Goal: Task Accomplishment & Management: Manage account settings

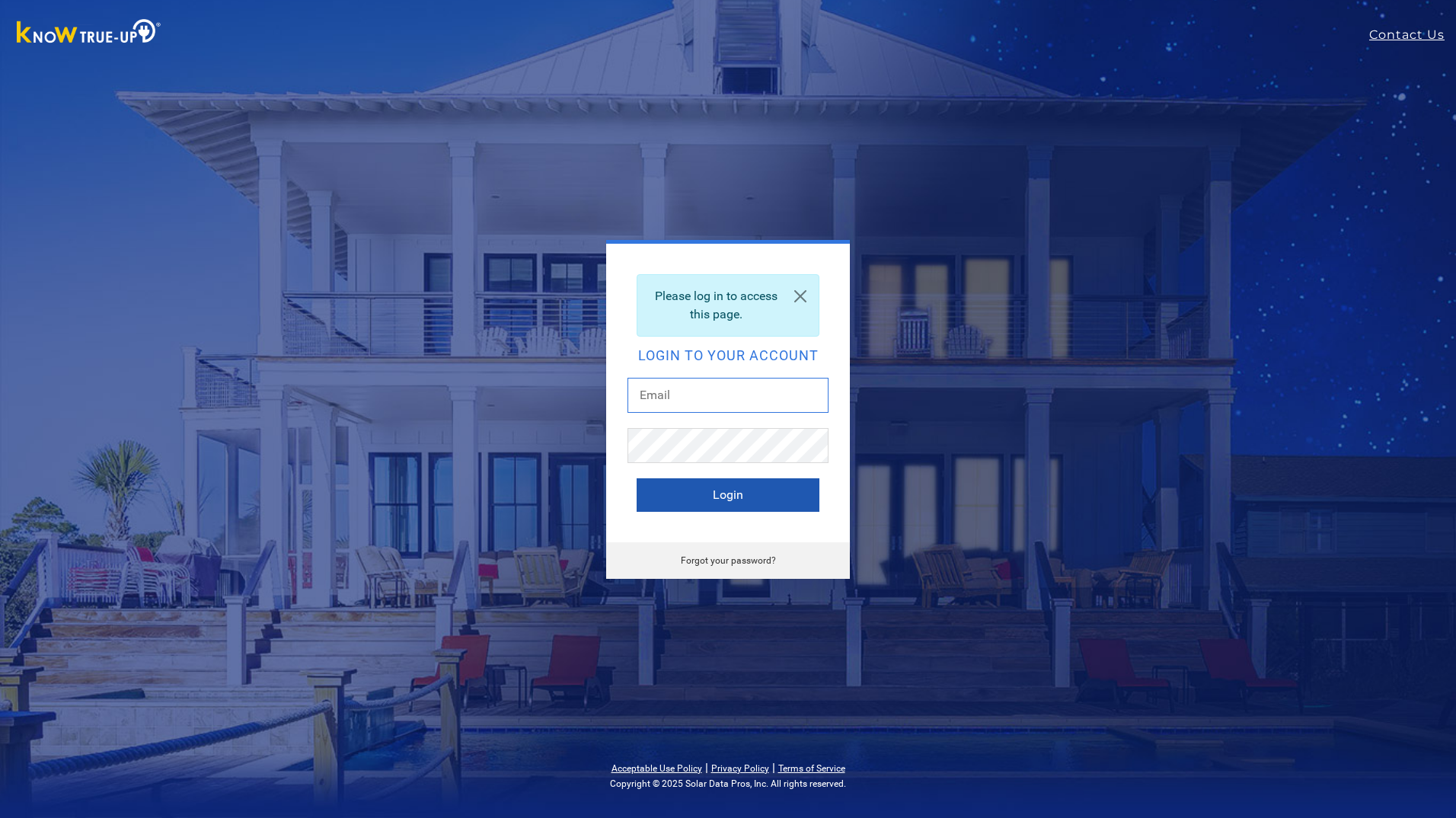
type input "[EMAIL_ADDRESS][DOMAIN_NAME]"
click at [725, 494] on button "Login" at bounding box center [728, 495] width 182 height 34
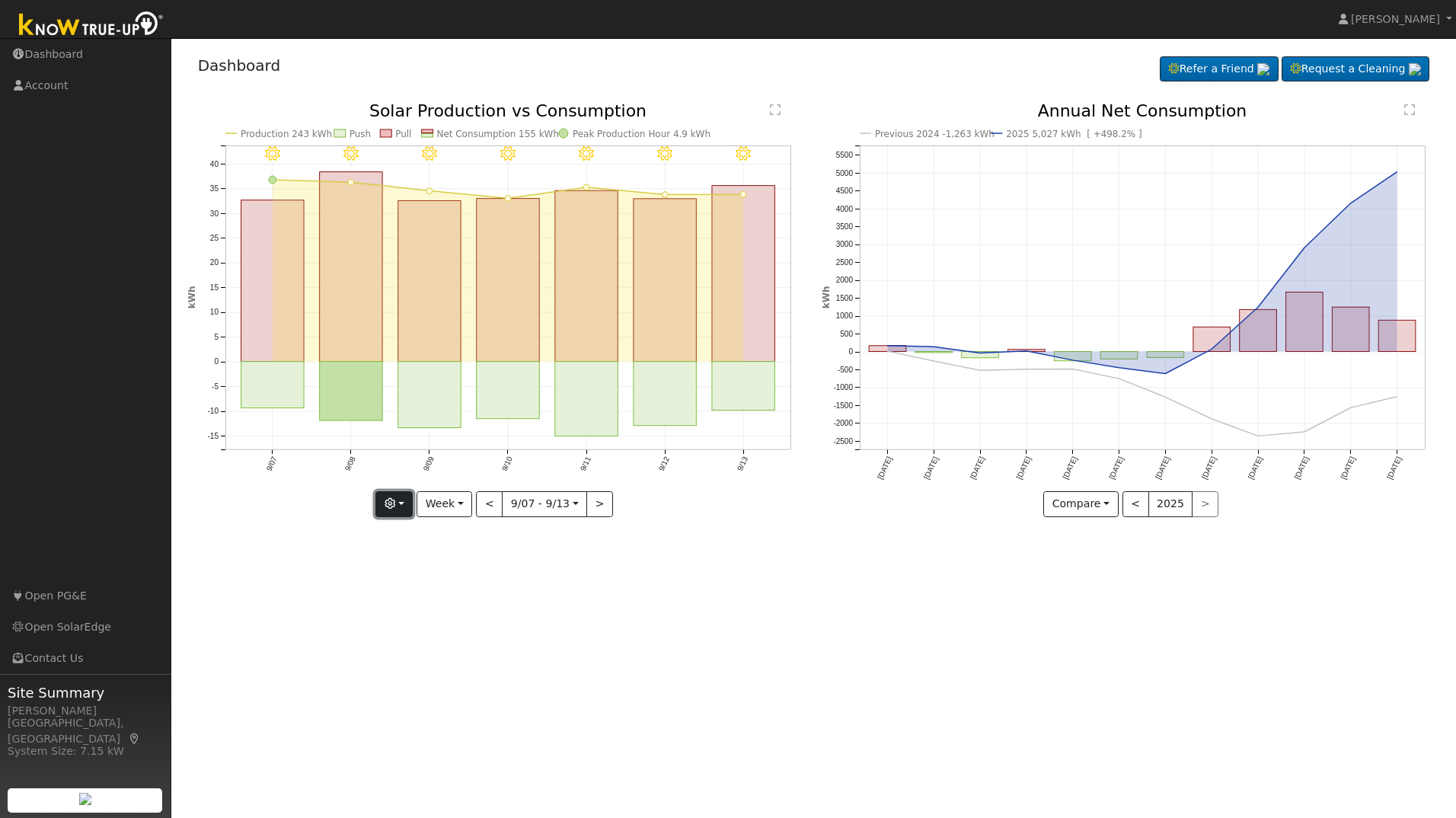
click at [404, 503] on button "button" at bounding box center [394, 504] width 37 height 26
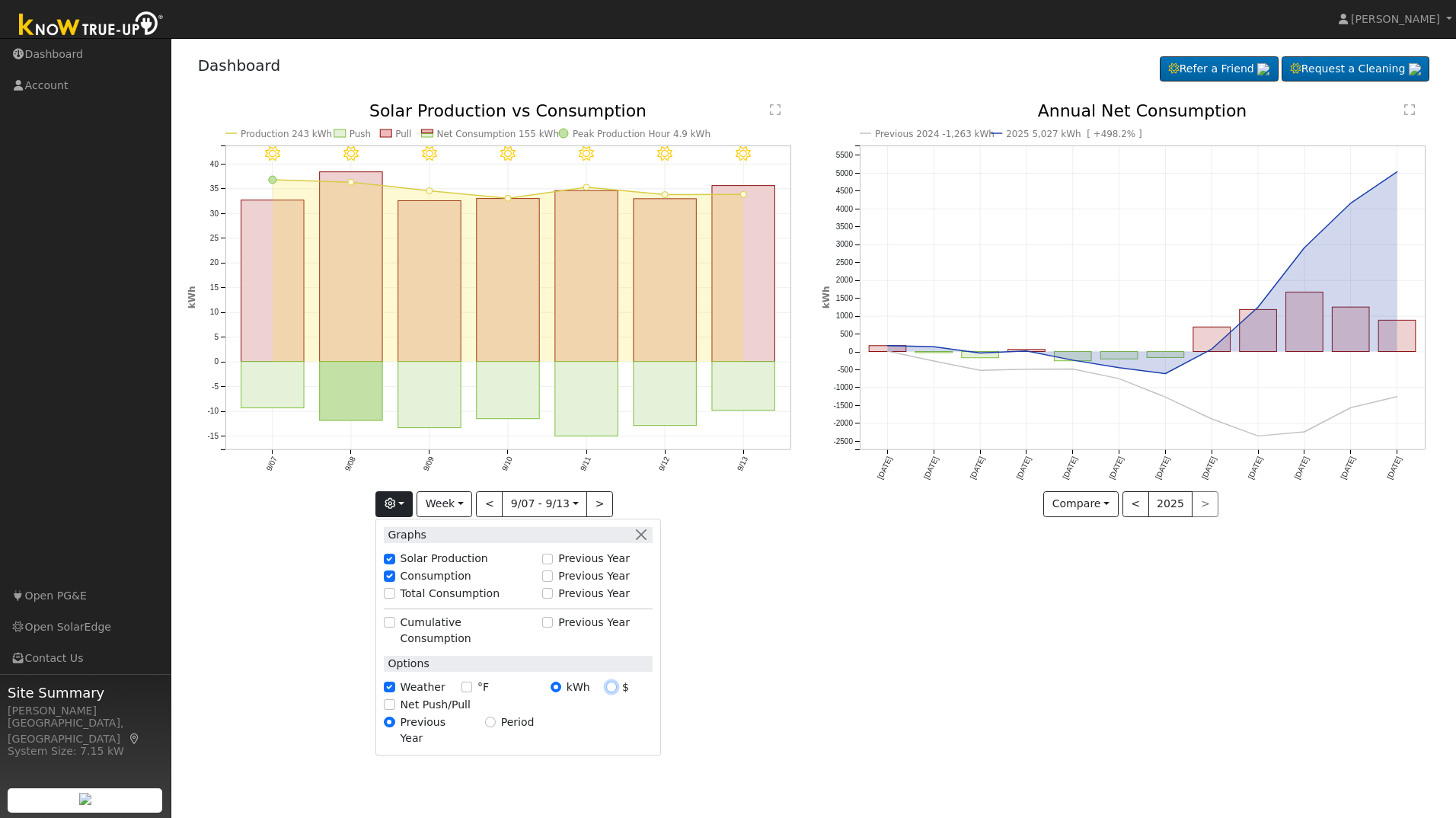
click at [614, 682] on input "$" at bounding box center [612, 687] width 11 height 11
radio input "true"
radio input "false"
click at [464, 501] on button "Week" at bounding box center [443, 504] width 56 height 26
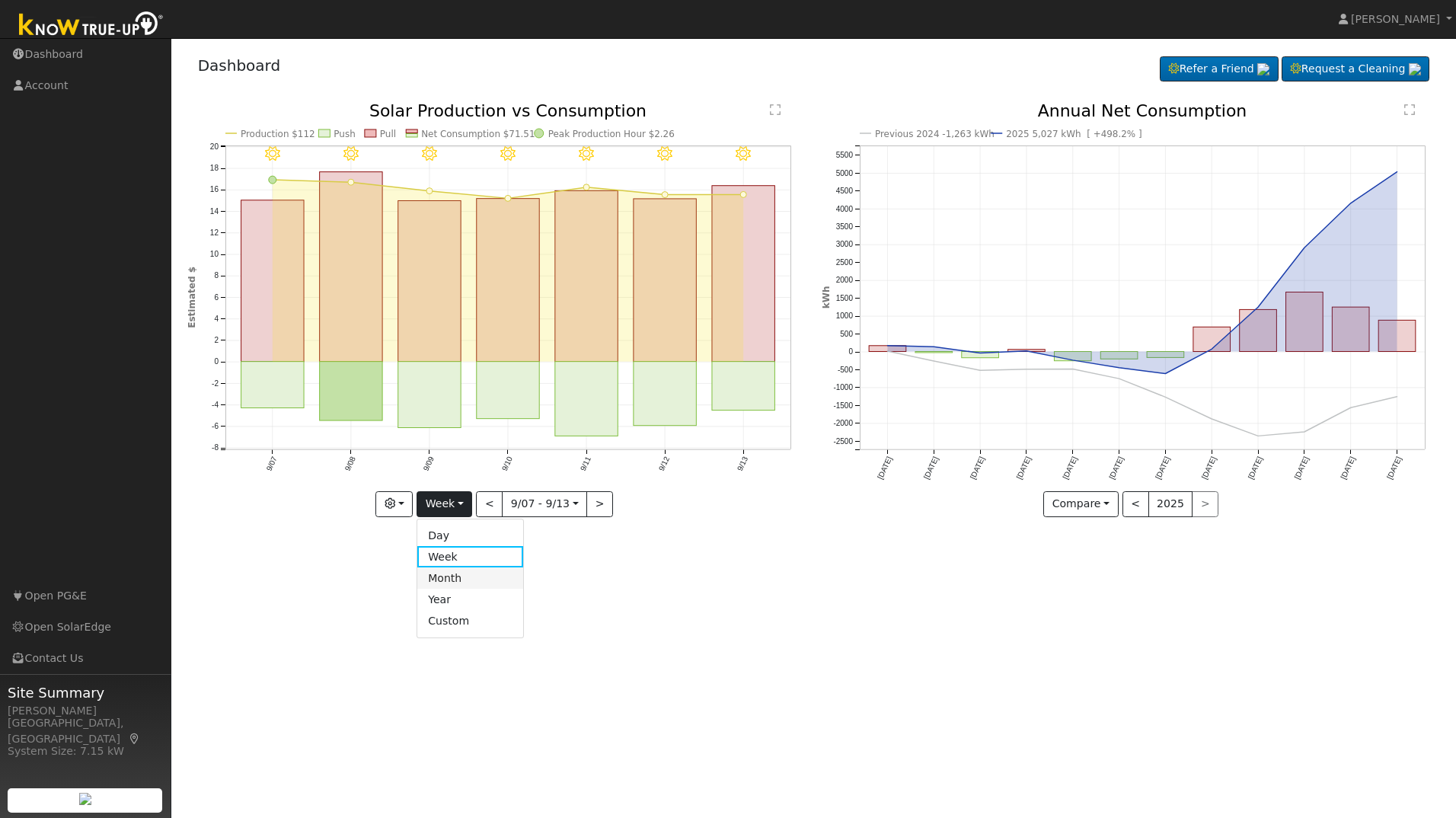
click at [443, 574] on link "Month" at bounding box center [470, 578] width 106 height 21
type input "[DATE]"
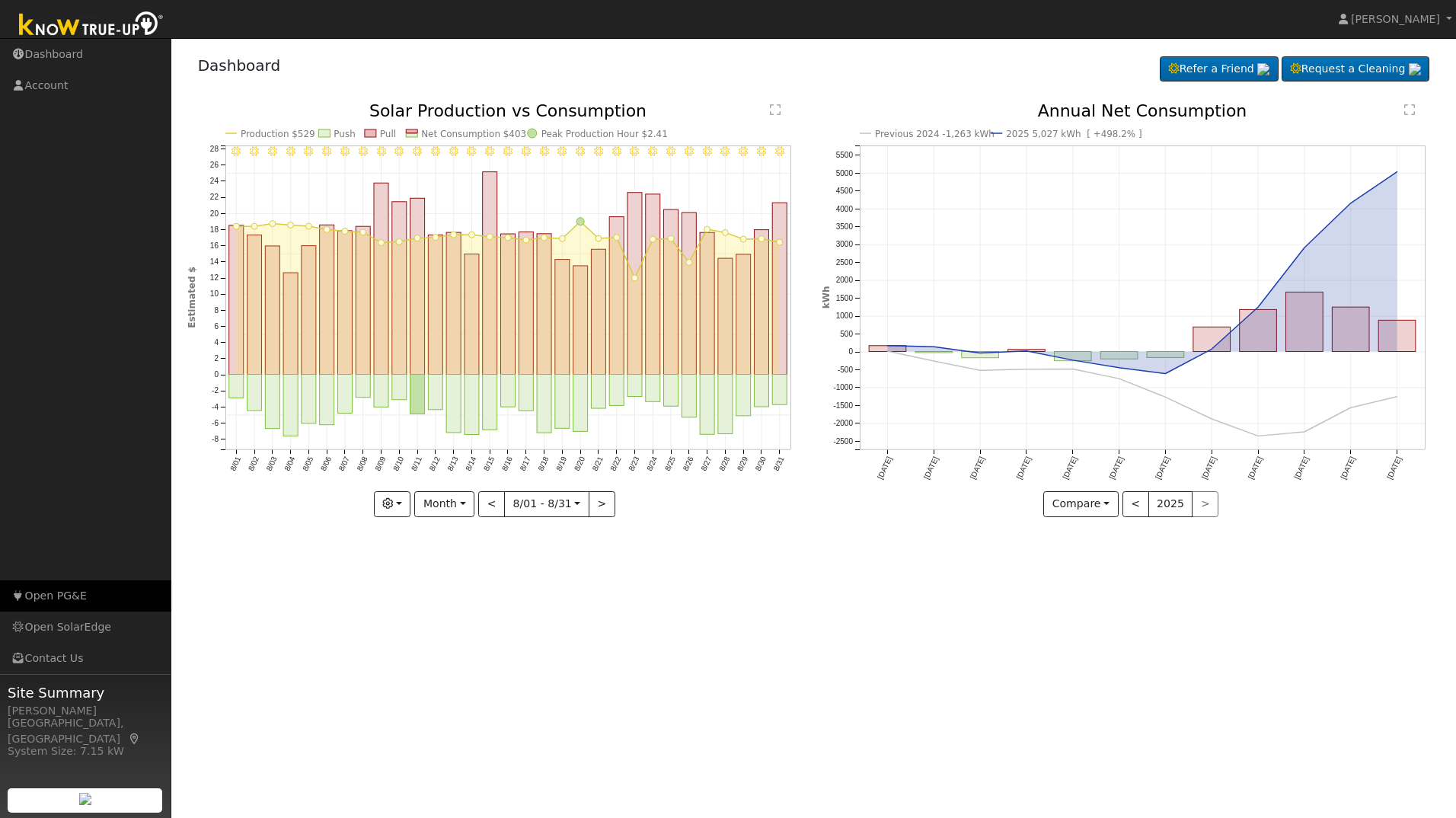
click at [69, 598] on link "Open PG&E" at bounding box center [86, 595] width 172 height 31
